Goal: Information Seeking & Learning: Check status

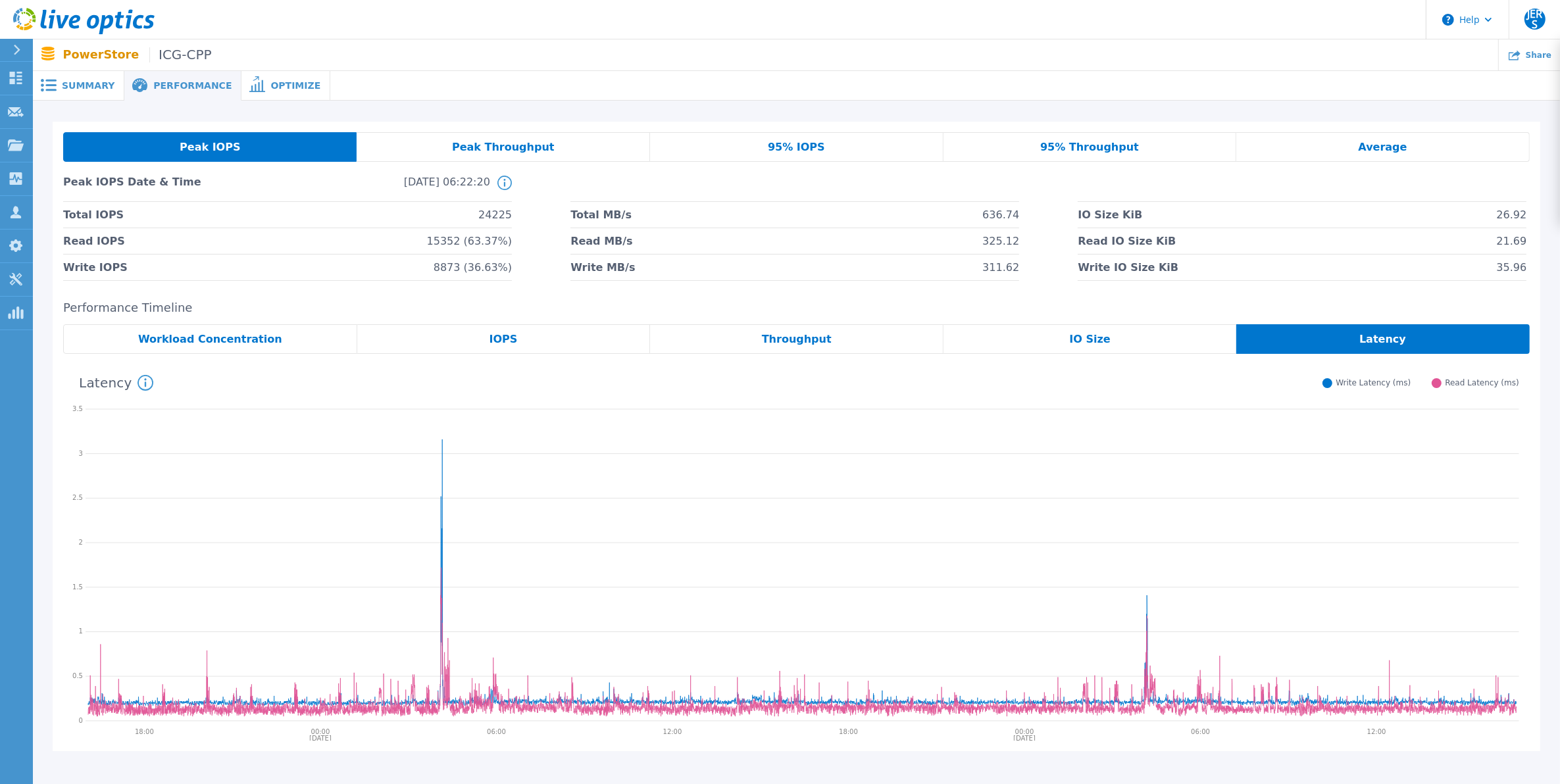
click at [101, 94] on div "Summary" at bounding box center [78, 86] width 91 height 30
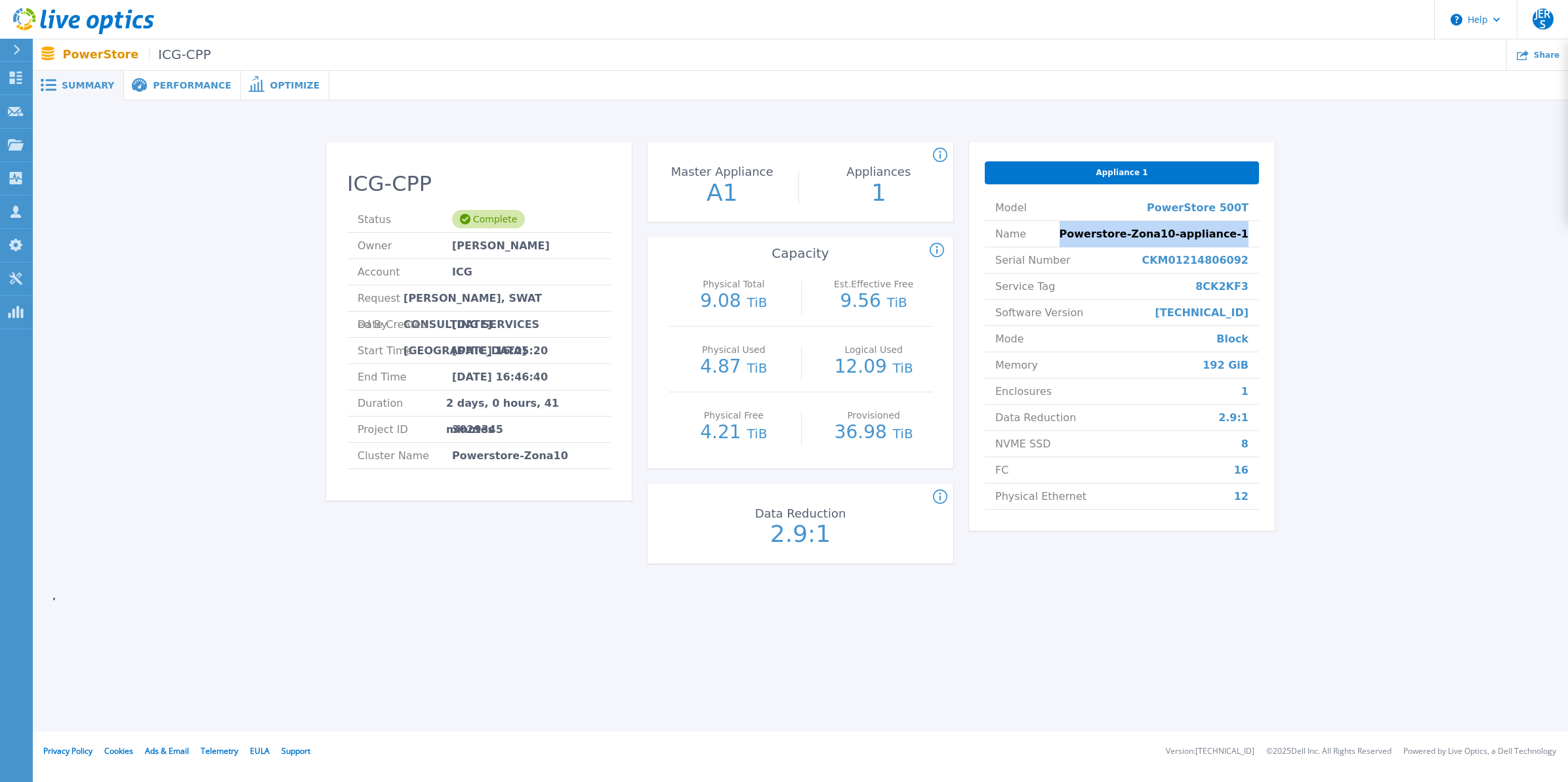
drag, startPoint x: 1098, startPoint y: 233, endPoint x: 1256, endPoint y: 241, distance: 158.2
click at [1256, 241] on li "Name Powerstore-Zona10-appliance-1" at bounding box center [1122, 234] width 274 height 26
copy span "Powerstore-Zona10-appliance-1"
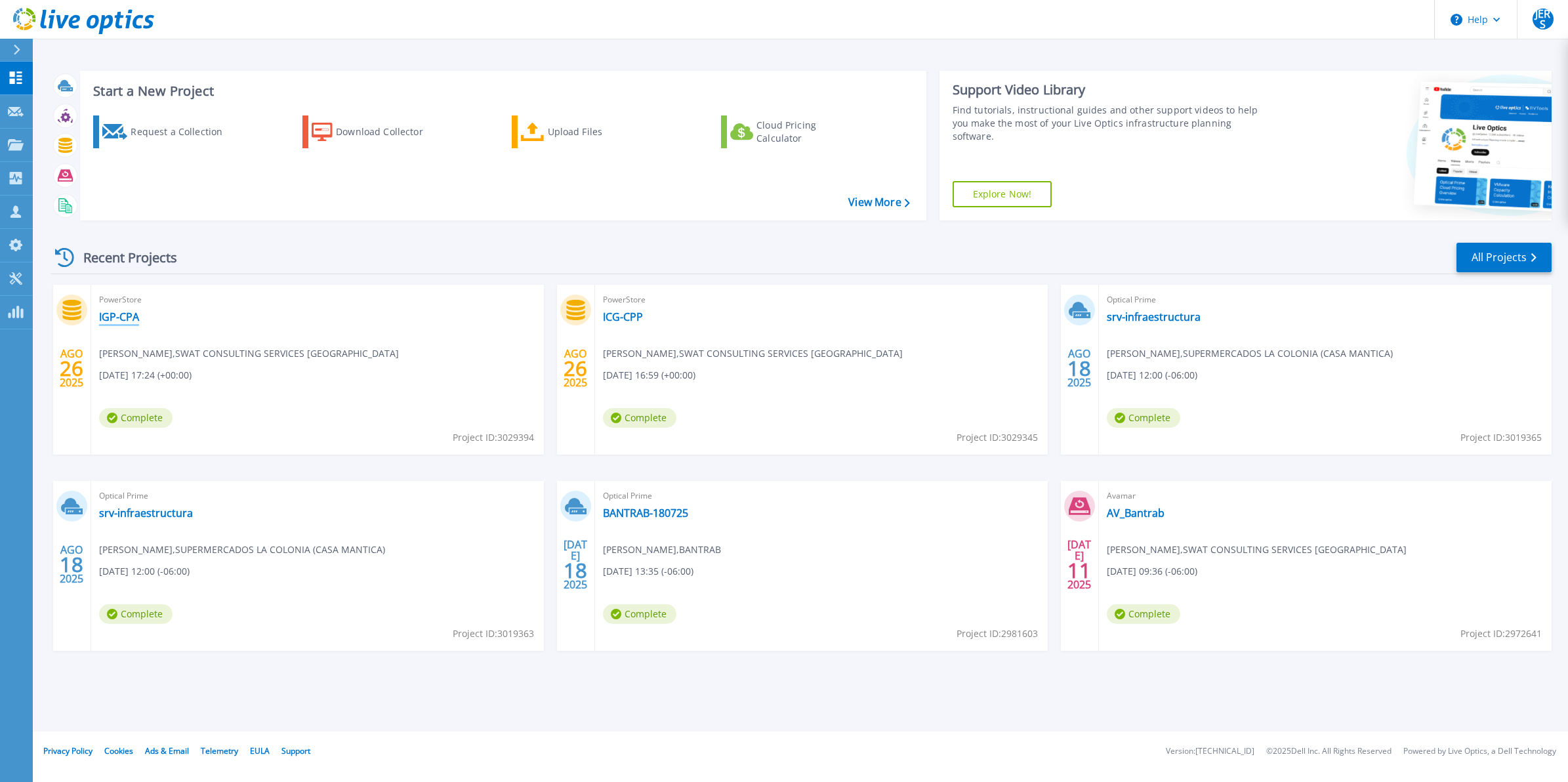
click at [119, 322] on link "IGP-CPA" at bounding box center [118, 316] width 40 height 13
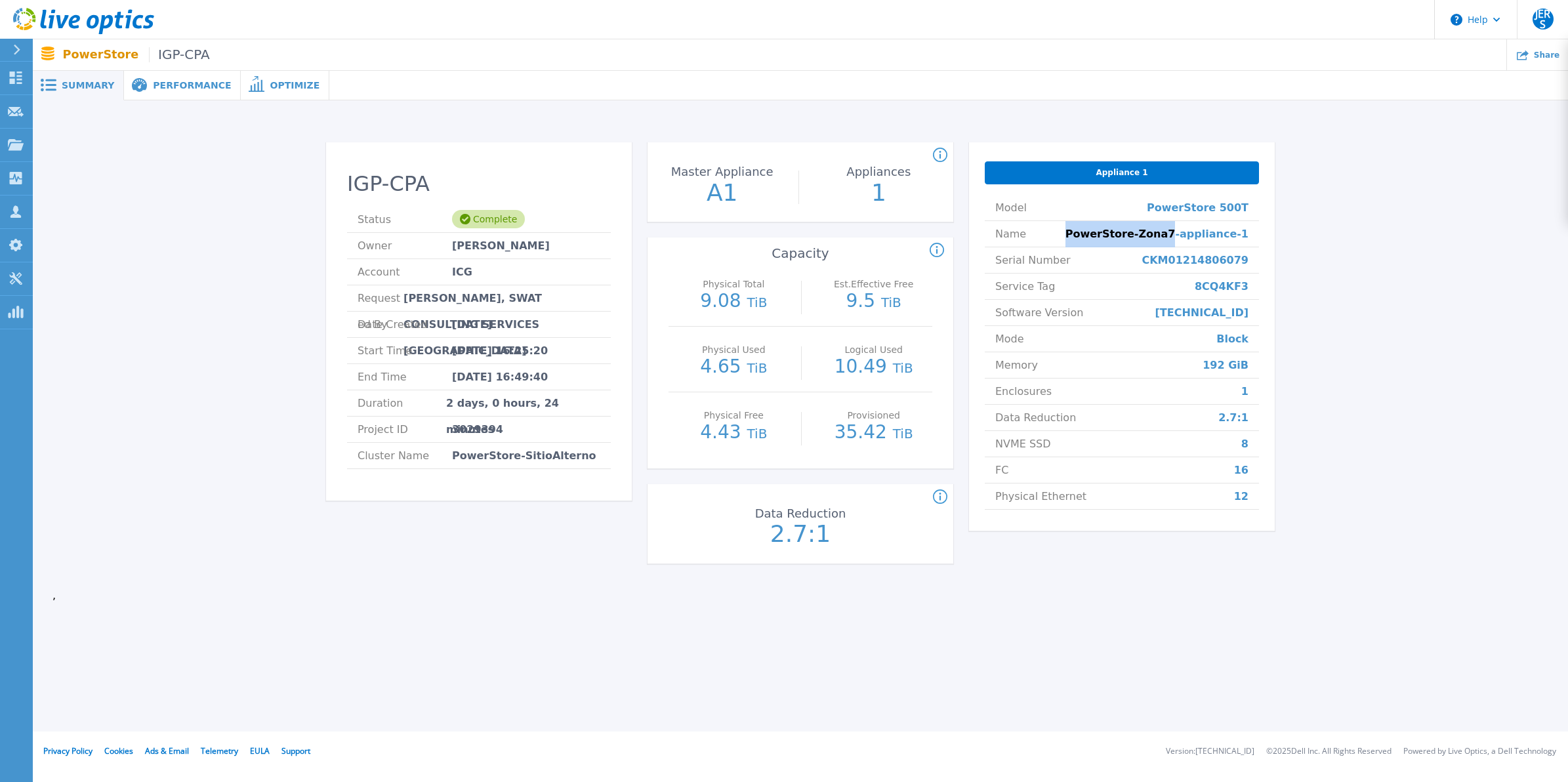
drag, startPoint x: 1100, startPoint y: 233, endPoint x: 1189, endPoint y: 237, distance: 89.1
click at [1189, 237] on li "Name PowerStore-Zona7-appliance-1" at bounding box center [1122, 234] width 274 height 26
copy span "PowerStore-Zona7"
click at [1215, 237] on span "PowerStore-Zona7-appliance-1" at bounding box center [1156, 233] width 183 height 26
drag, startPoint x: 1248, startPoint y: 237, endPoint x: 1159, endPoint y: 237, distance: 89.0
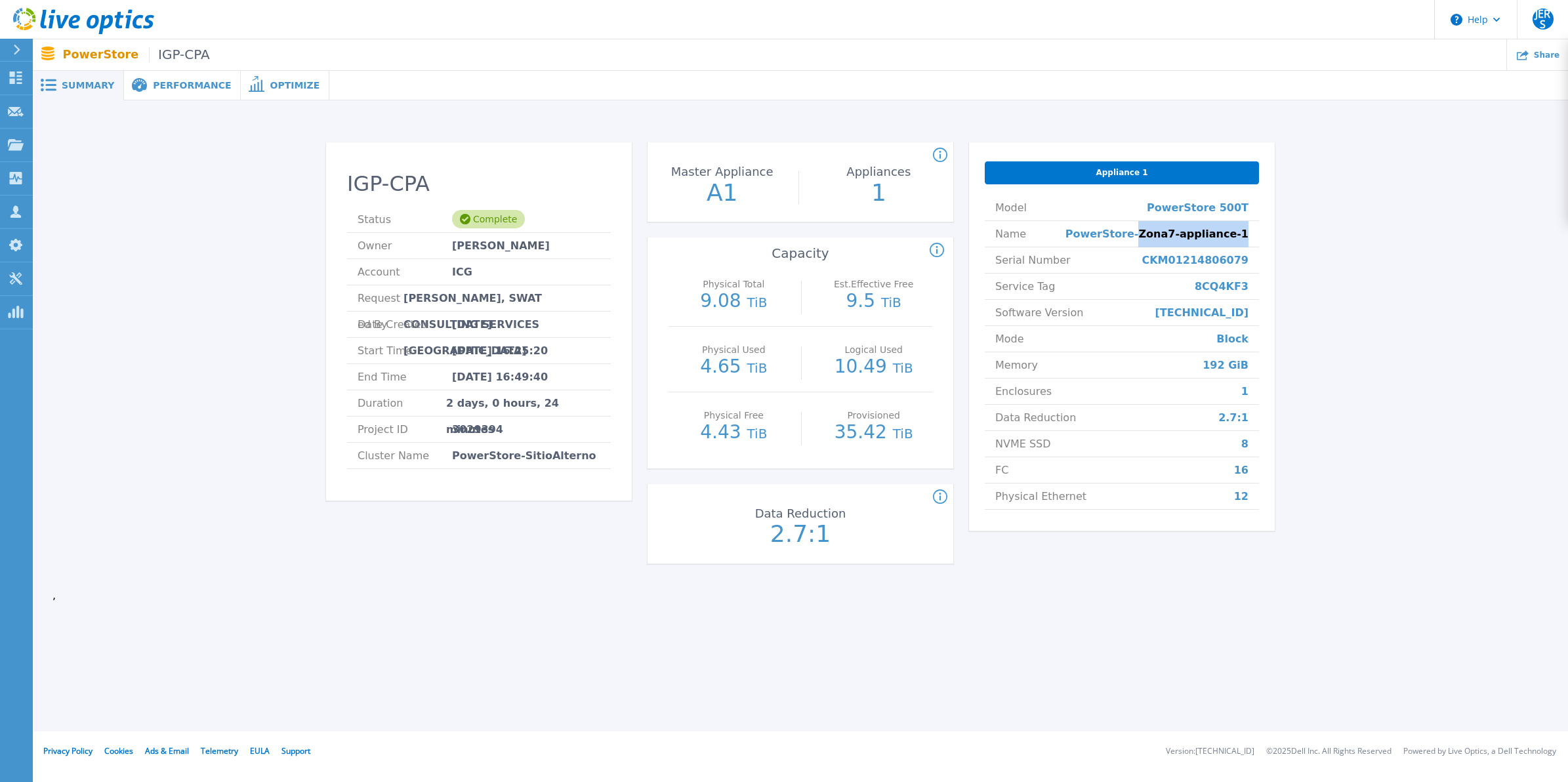
click at [1159, 237] on li "Name PowerStore-Zona7-appliance-1" at bounding box center [1122, 234] width 274 height 26
copy span "Zona7-appliance-1"
click at [19, 86] on link "Dashboard Dashboard" at bounding box center [16, 78] width 33 height 33
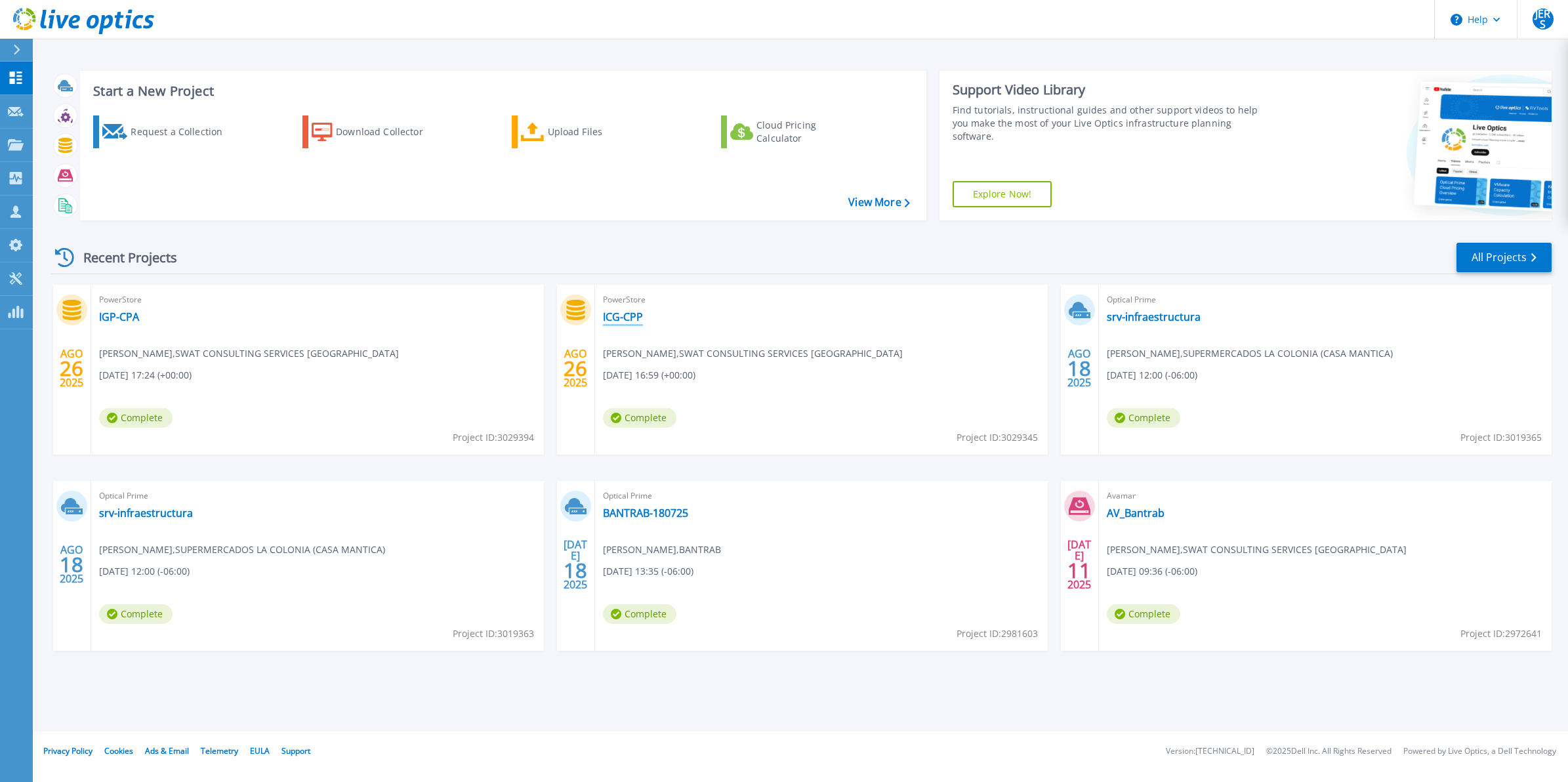
click at [627, 320] on link "ICG-CPP" at bounding box center [623, 316] width 40 height 13
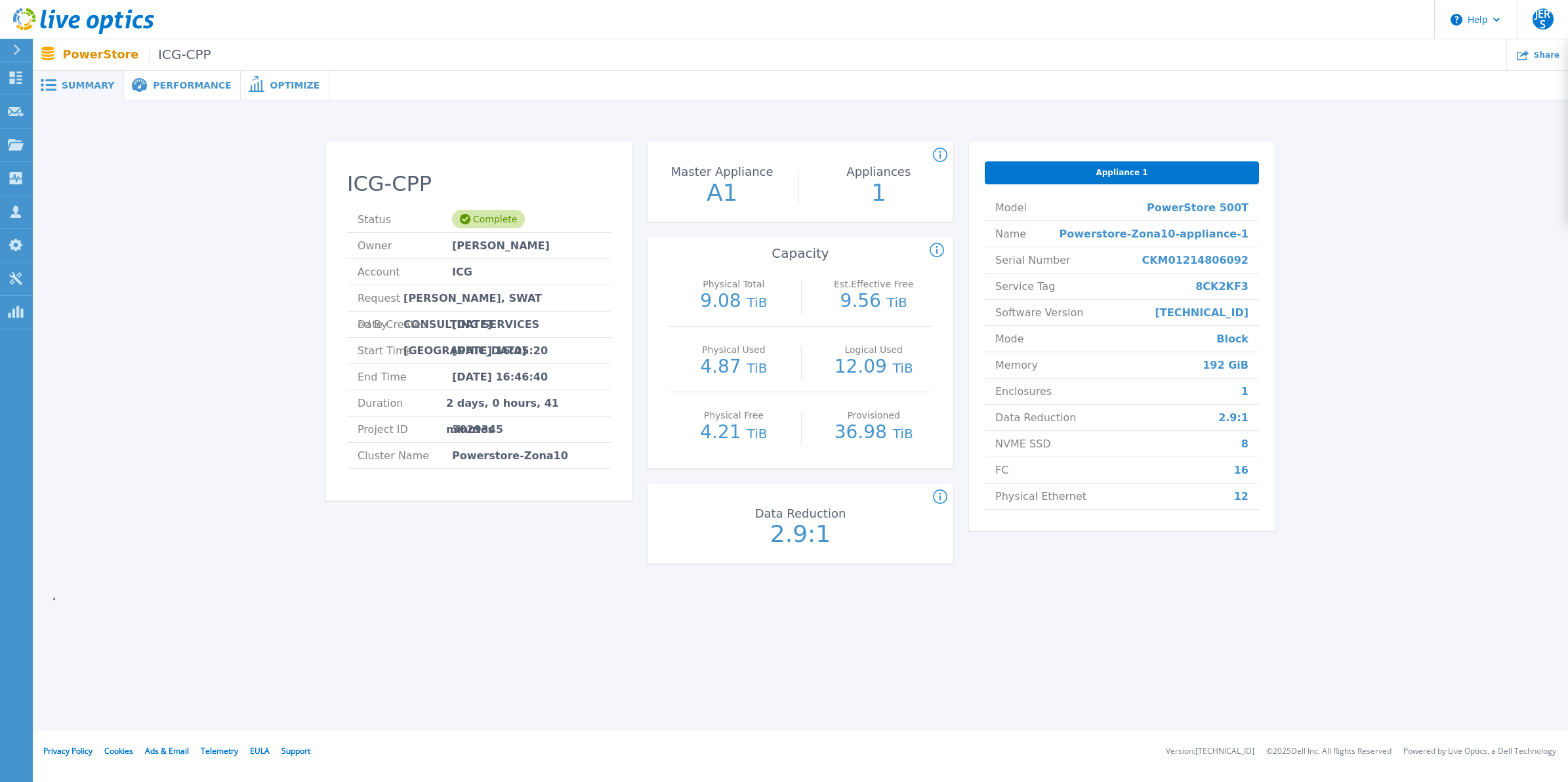
click at [169, 81] on span "Performance" at bounding box center [192, 86] width 78 height 9
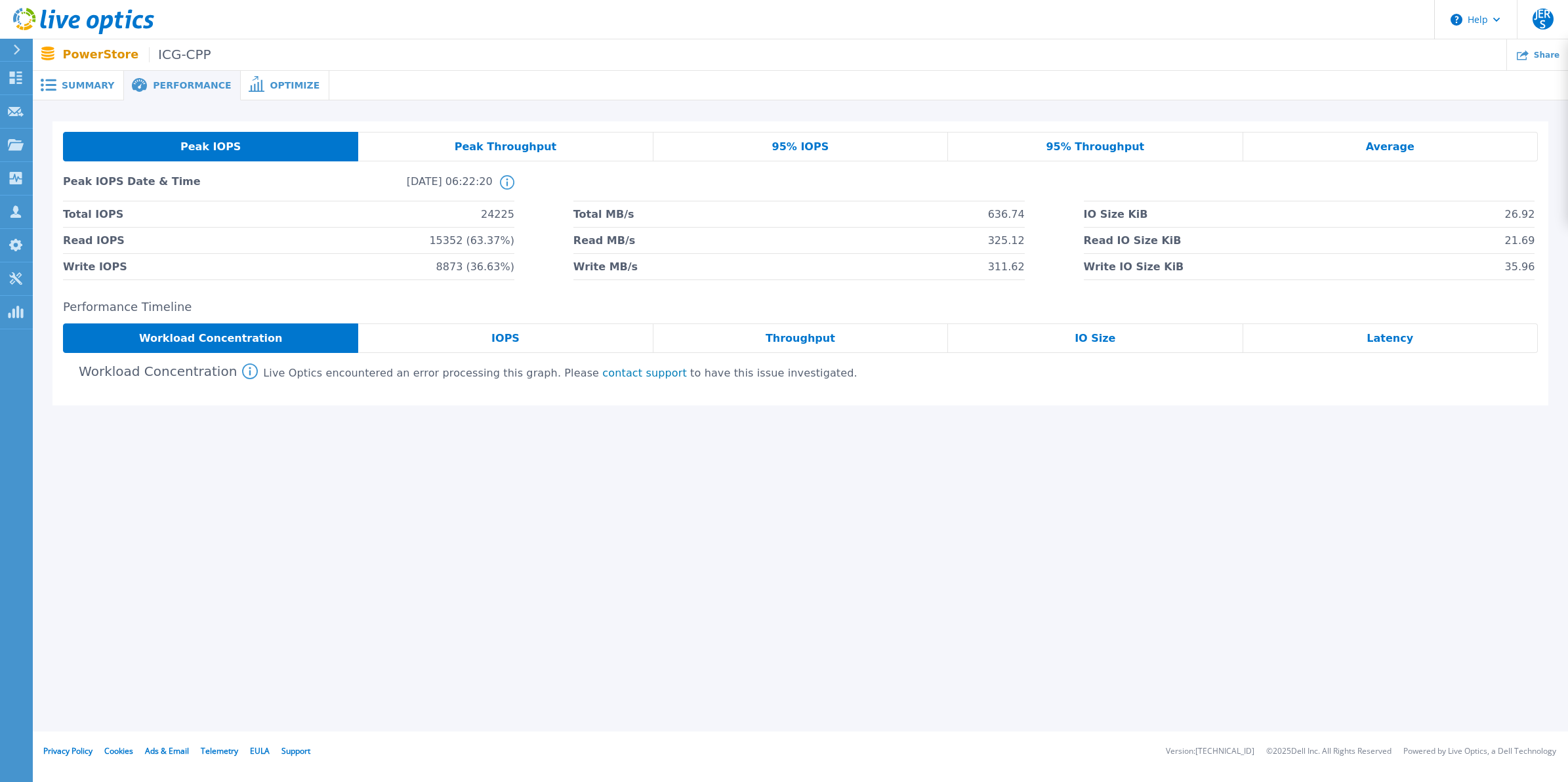
click at [497, 215] on span "24225" at bounding box center [498, 214] width 33 height 26
copy span "24225"
drag, startPoint x: 479, startPoint y: 244, endPoint x: 500, endPoint y: 243, distance: 21.0
click at [500, 243] on span "15352 (63.37%)" at bounding box center [471, 240] width 85 height 26
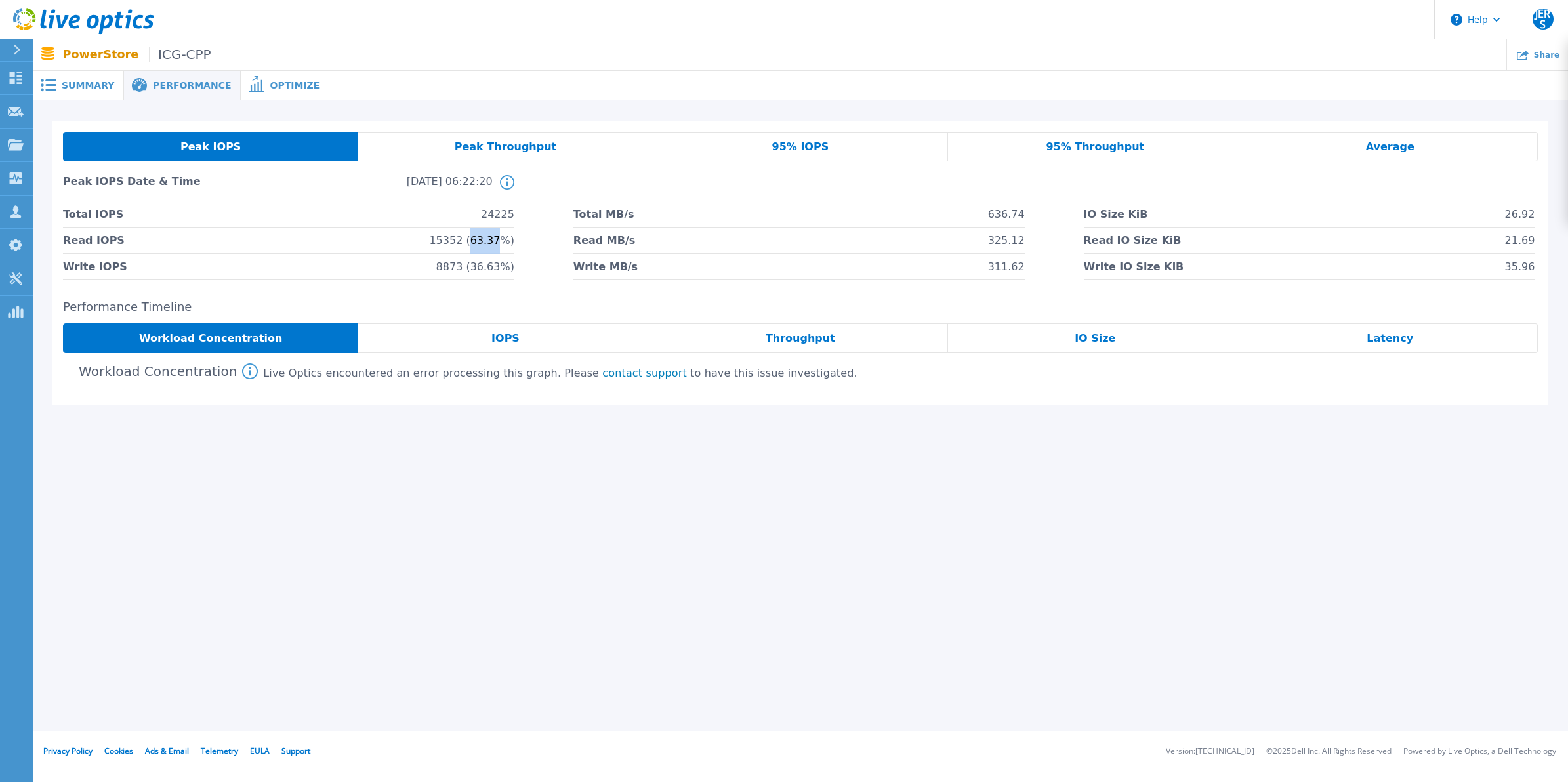
copy span "63.37"
click at [103, 97] on div "Summary" at bounding box center [78, 86] width 91 height 30
